Goal: Task Accomplishment & Management: Manage account settings

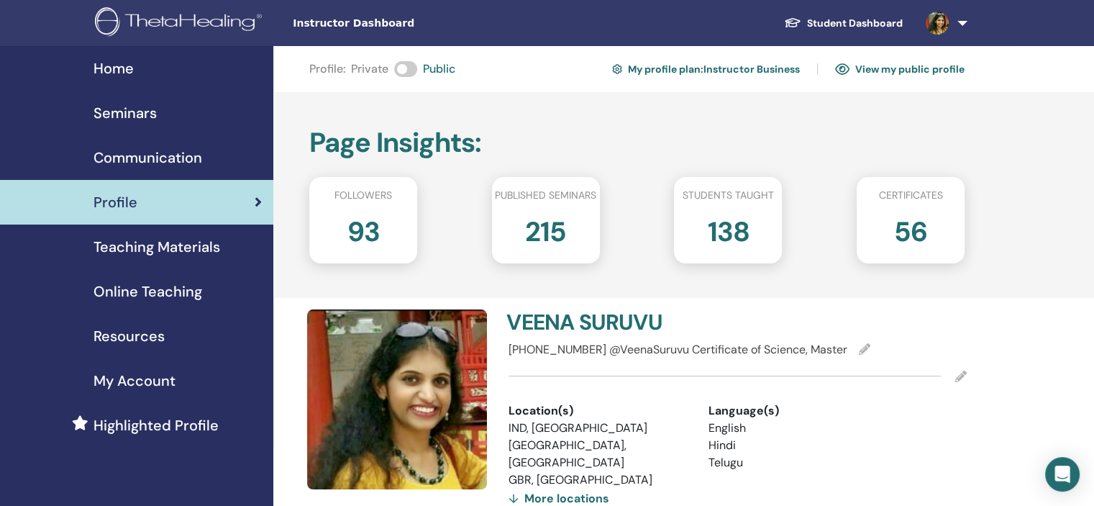
click at [223, 115] on div "Seminars" at bounding box center [137, 113] width 250 height 22
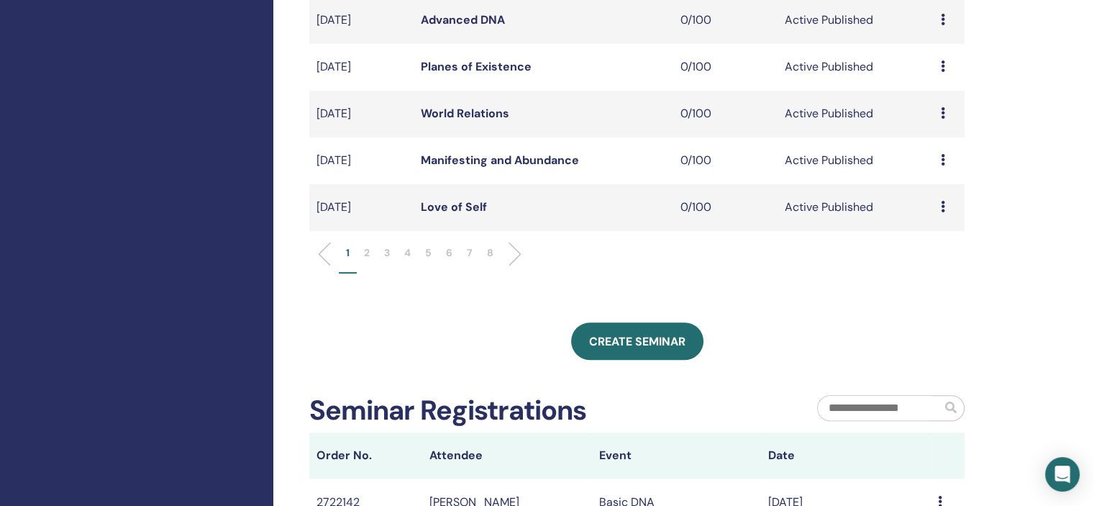
scroll to position [504, 0]
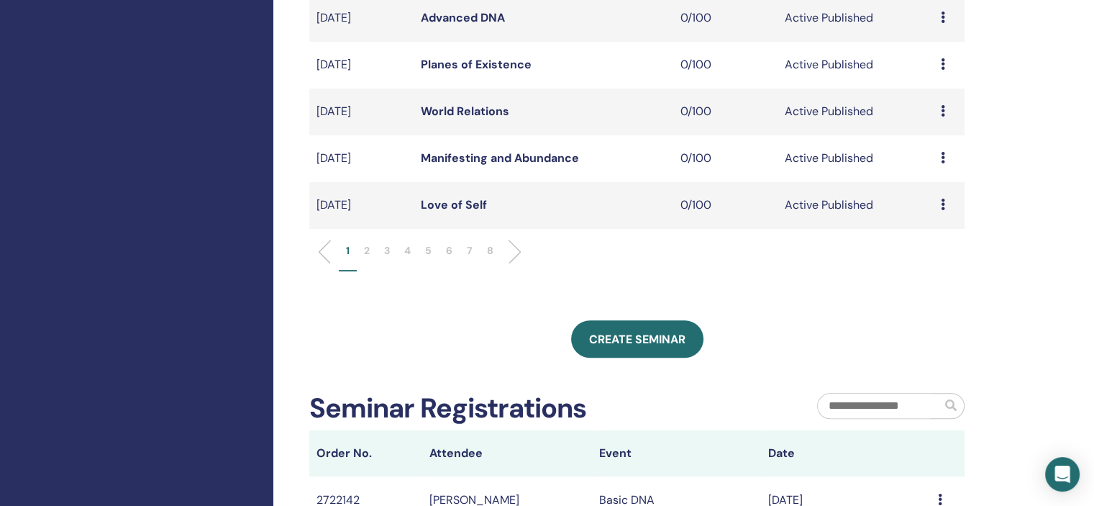
click at [449, 251] on p "6" at bounding box center [449, 250] width 6 height 15
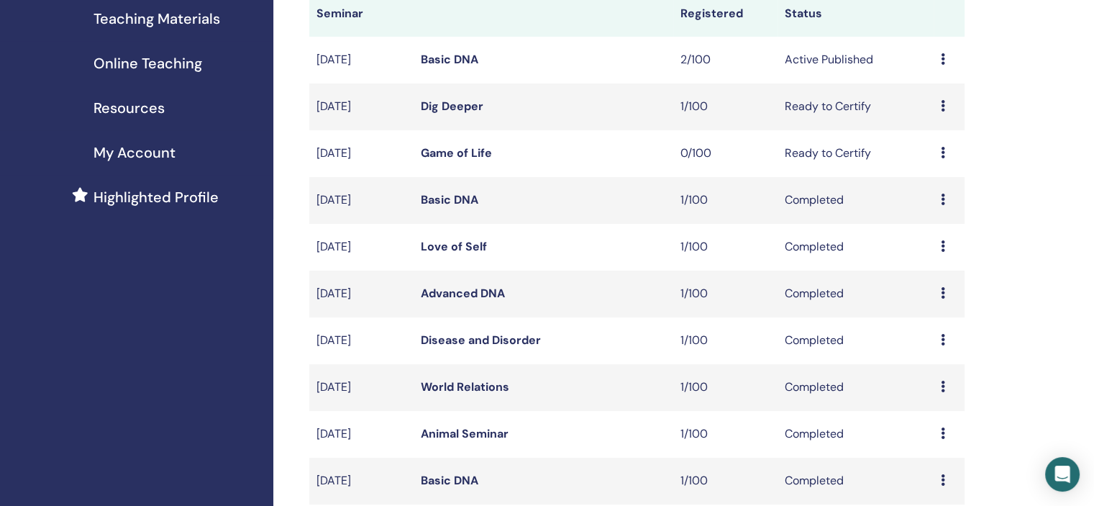
scroll to position [216, 0]
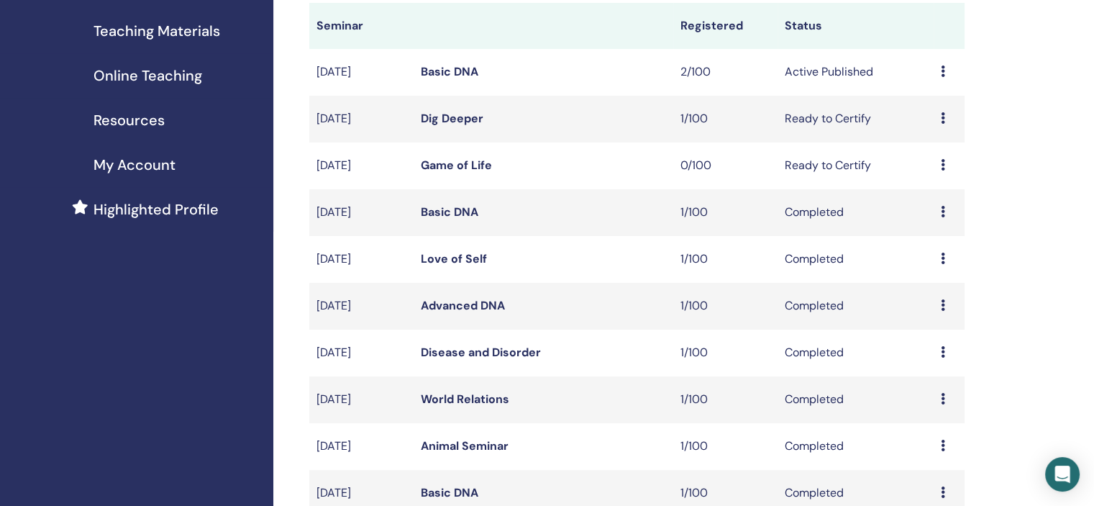
click at [941, 353] on icon at bounding box center [943, 352] width 4 height 12
click at [914, 386] on link "Attendees" at bounding box center [931, 386] width 55 height 15
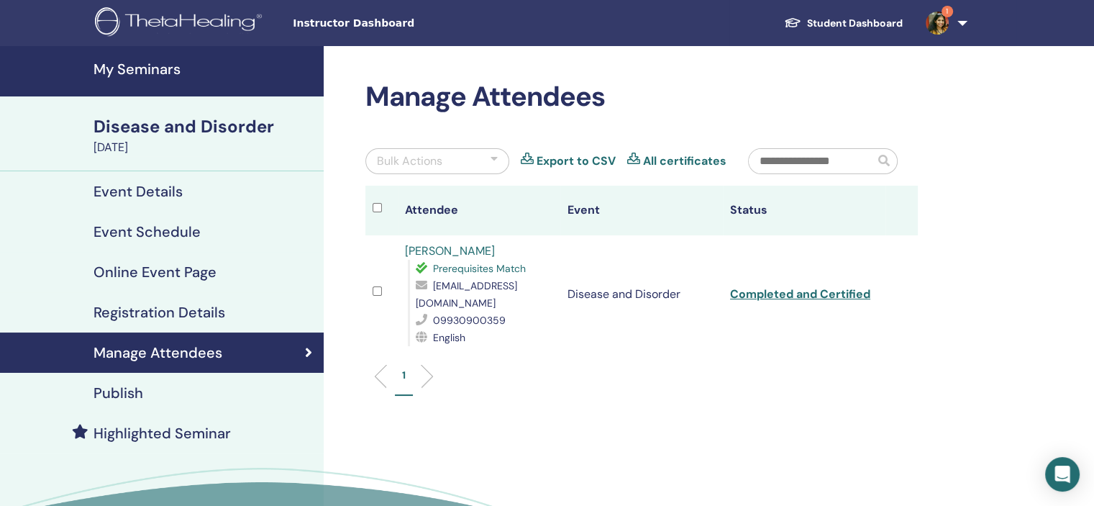
click at [444, 249] on link "pooja shah" at bounding box center [450, 250] width 90 height 15
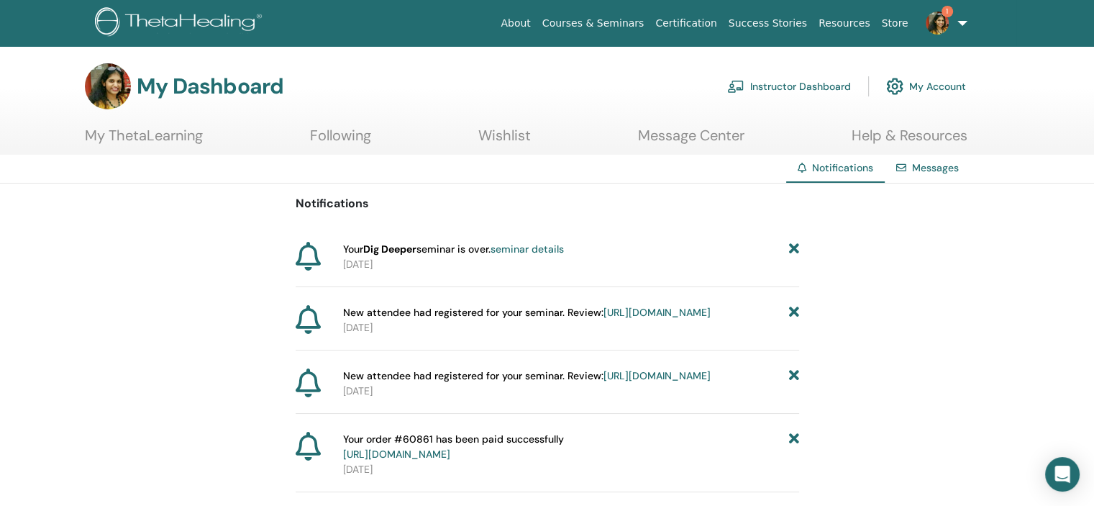
click at [796, 245] on icon at bounding box center [793, 249] width 10 height 15
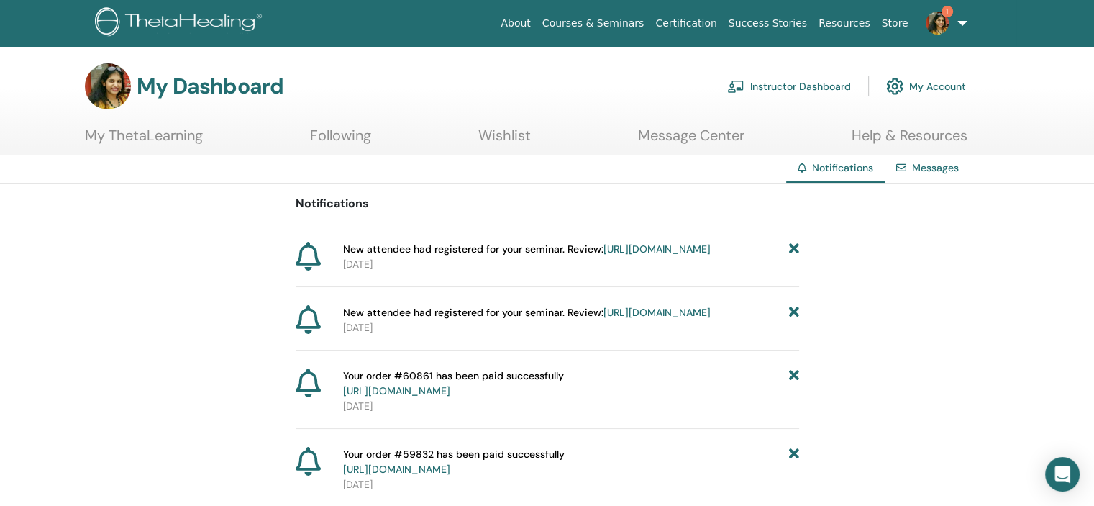
click at [794, 244] on icon at bounding box center [793, 249] width 10 height 15
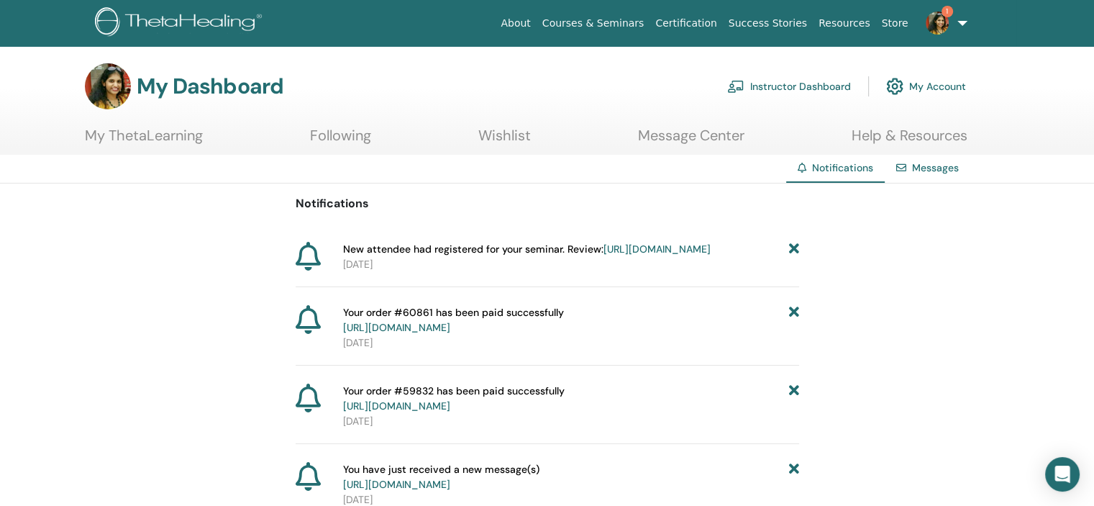
click at [794, 244] on icon at bounding box center [793, 249] width 10 height 15
